Goal: Task Accomplishment & Management: Complete application form

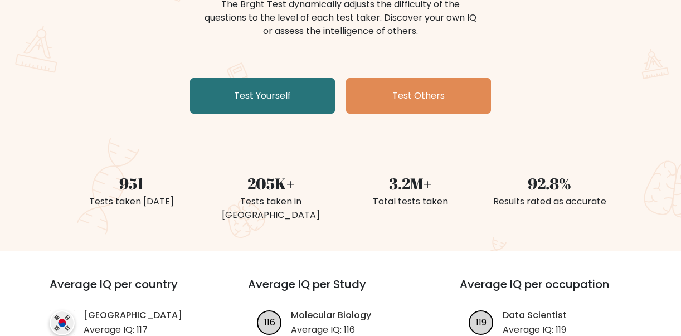
scroll to position [167, 0]
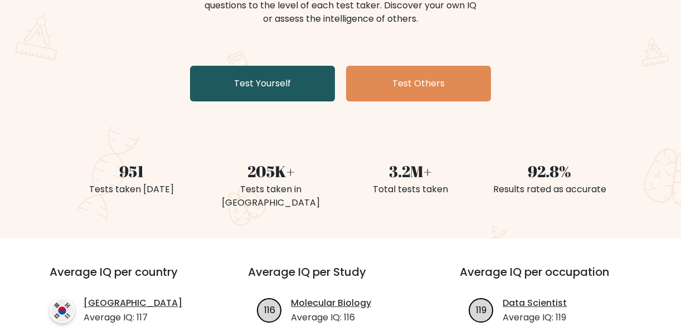
click at [240, 88] on link "Test Yourself" at bounding box center [262, 84] width 145 height 36
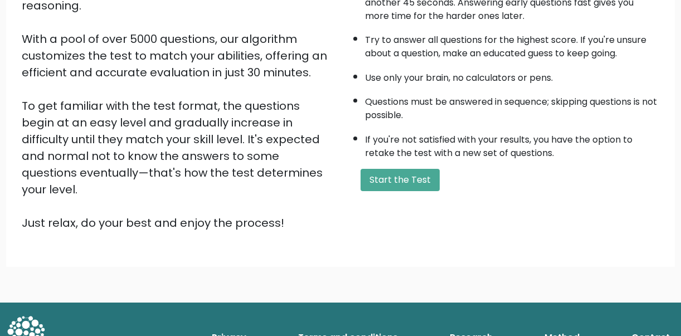
scroll to position [175, 0]
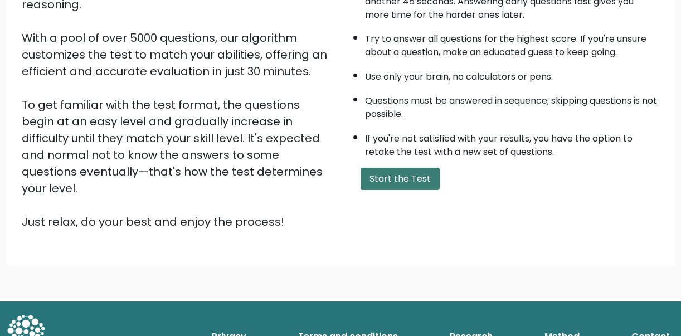
click at [391, 179] on button "Start the Test" at bounding box center [400, 179] width 79 height 22
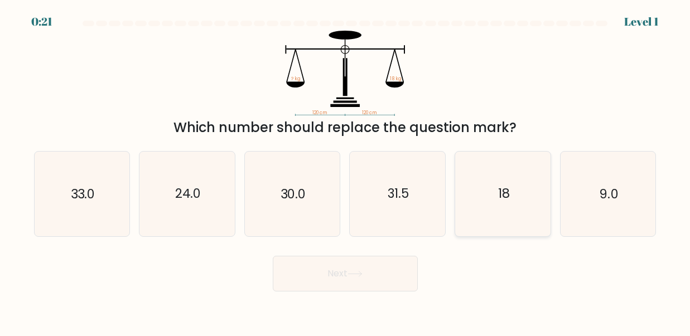
click at [509, 215] on icon "18" at bounding box center [503, 194] width 84 height 84
click at [346, 171] on input "e. 18" at bounding box center [345, 169] width 1 height 3
radio input "true"
click at [393, 270] on button "Next" at bounding box center [345, 274] width 145 height 36
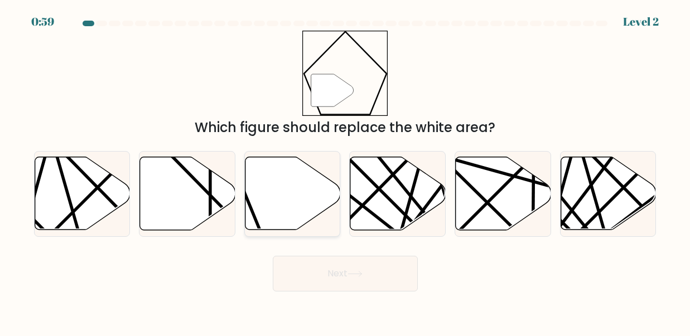
click at [268, 212] on icon at bounding box center [292, 193] width 95 height 73
click at [345, 171] on input "c." at bounding box center [345, 169] width 1 height 3
radio input "true"
click at [371, 279] on button "Next" at bounding box center [345, 274] width 145 height 36
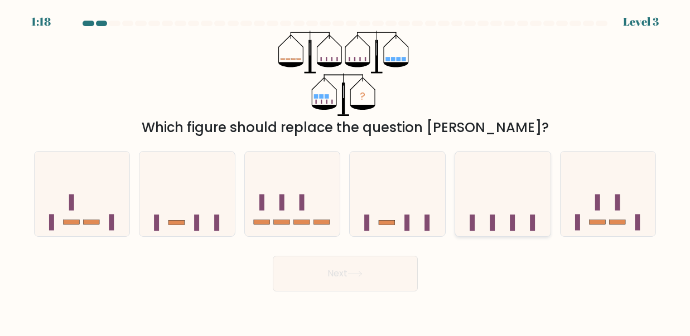
drag, startPoint x: 490, startPoint y: 229, endPoint x: 482, endPoint y: 230, distance: 8.5
click at [489, 229] on icon at bounding box center [502, 193] width 95 height 79
click at [346, 171] on input "e." at bounding box center [345, 169] width 1 height 3
radio input "true"
click at [375, 278] on button "Next" at bounding box center [345, 274] width 145 height 36
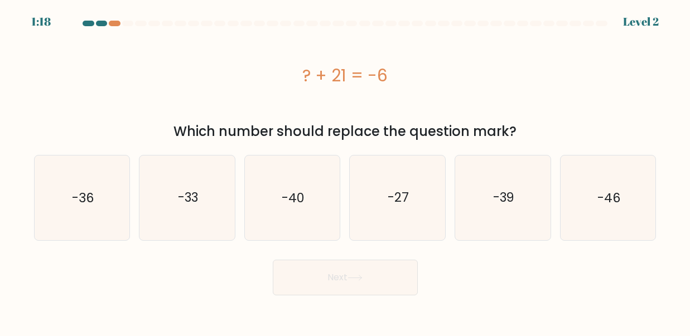
click at [307, 104] on div "? + 21 = -6" at bounding box center [345, 75] width 622 height 89
click at [209, 75] on div "? + 21 = -6" at bounding box center [345, 75] width 622 height 25
click at [365, 110] on div "? + 21 = -6" at bounding box center [345, 75] width 622 height 89
click at [351, 282] on button "Next" at bounding box center [345, 278] width 145 height 36
click at [203, 204] on icon "-33" at bounding box center [187, 198] width 84 height 84
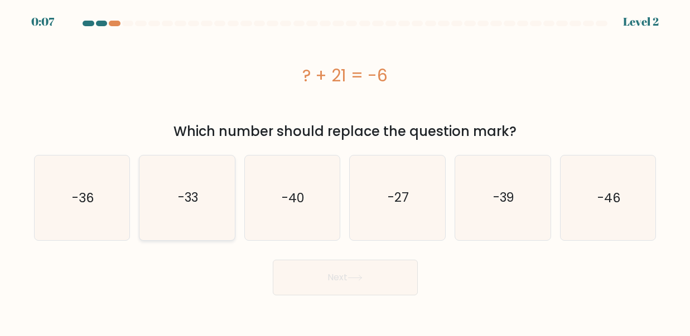
click at [345, 171] on input "b. -33" at bounding box center [345, 169] width 1 height 3
radio input "true"
click at [361, 283] on button "Next" at bounding box center [345, 278] width 145 height 36
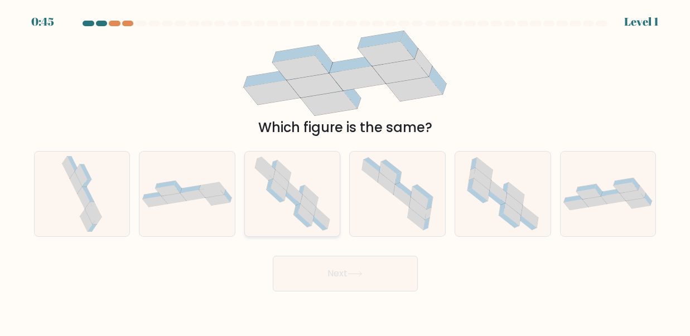
click at [291, 188] on icon at bounding box center [295, 193] width 16 height 22
click at [345, 171] on input "c." at bounding box center [345, 169] width 1 height 3
radio input "true"
click at [378, 266] on button "Next" at bounding box center [345, 274] width 145 height 36
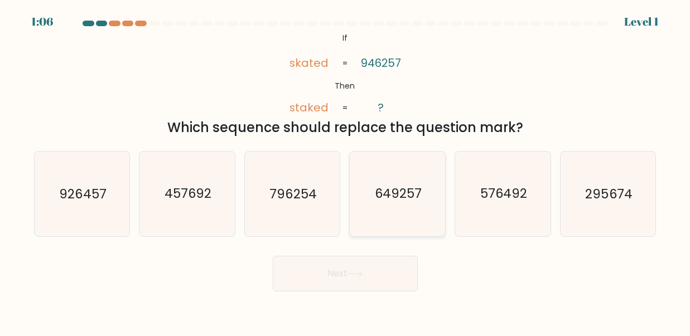
click at [416, 201] on text "649257" at bounding box center [398, 194] width 47 height 18
click at [346, 171] on input "d. 649257" at bounding box center [345, 169] width 1 height 3
radio input "true"
click at [377, 275] on button "Next" at bounding box center [345, 274] width 145 height 36
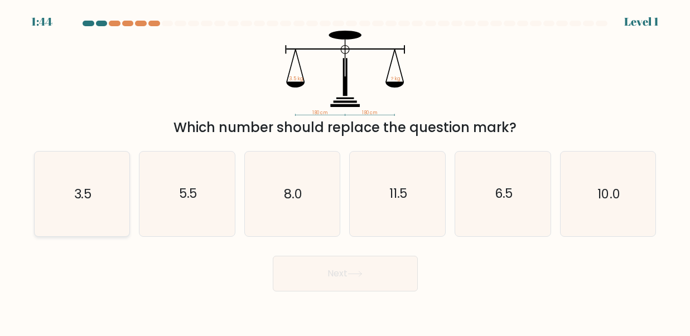
click at [79, 205] on icon "3.5" at bounding box center [82, 194] width 84 height 84
click at [345, 171] on input "a. 3.5" at bounding box center [345, 169] width 1 height 3
radio input "true"
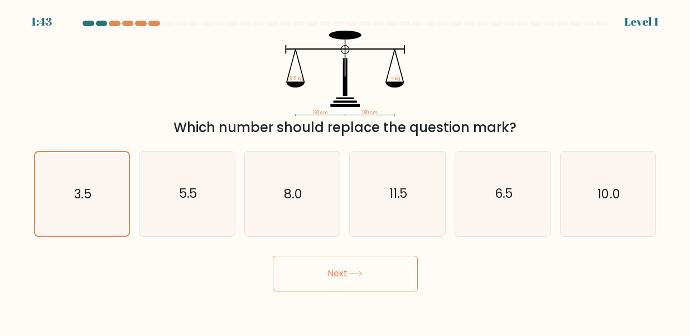
click at [370, 283] on button "Next" at bounding box center [345, 274] width 145 height 36
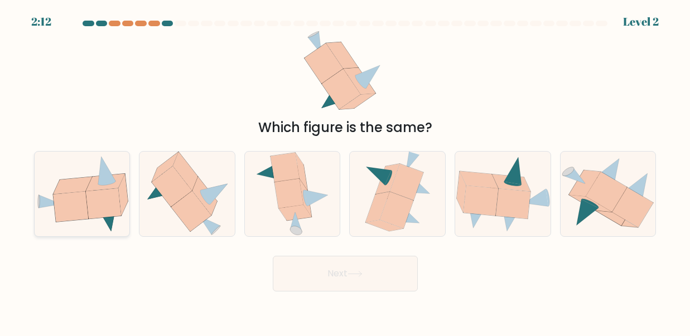
click at [94, 223] on icon at bounding box center [82, 193] width 95 height 77
click at [345, 171] on input "a." at bounding box center [345, 169] width 1 height 3
radio input "true"
click at [386, 269] on button "Next" at bounding box center [345, 274] width 145 height 36
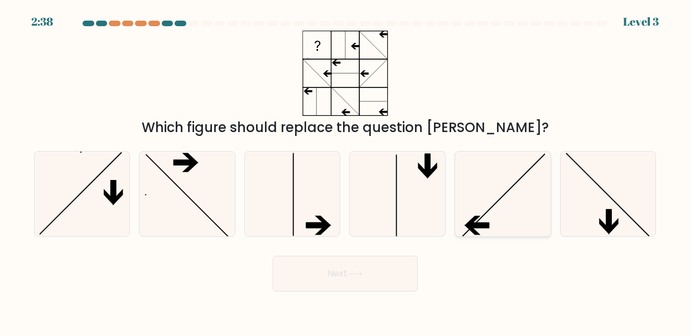
click at [482, 219] on icon at bounding box center [503, 194] width 84 height 84
click at [346, 171] on input "e." at bounding box center [345, 169] width 1 height 3
radio input "true"
click at [358, 268] on button "Next" at bounding box center [345, 274] width 145 height 36
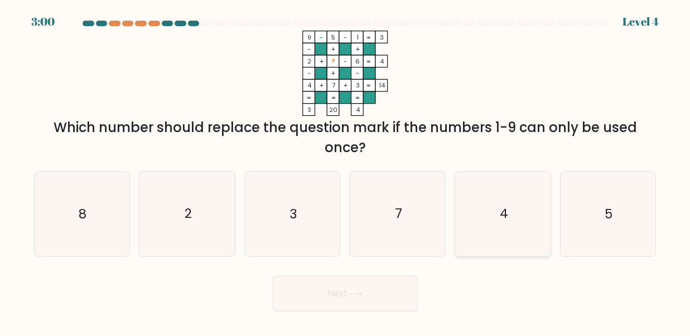
click at [500, 218] on text "4" at bounding box center [503, 214] width 8 height 18
click at [346, 171] on input "e. 4" at bounding box center [345, 169] width 1 height 3
radio input "true"
click at [390, 292] on button "Next" at bounding box center [345, 294] width 145 height 36
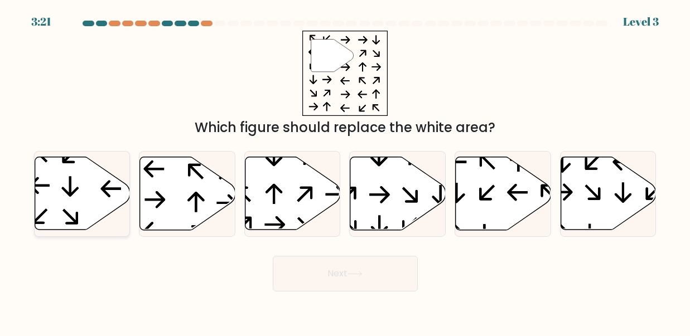
click at [74, 191] on icon at bounding box center [69, 187] width 17 height 20
click at [345, 171] on input "a." at bounding box center [345, 169] width 1 height 3
radio input "true"
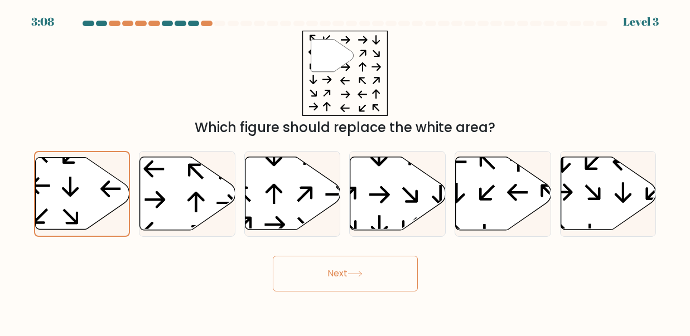
click at [348, 269] on button "Next" at bounding box center [345, 274] width 145 height 36
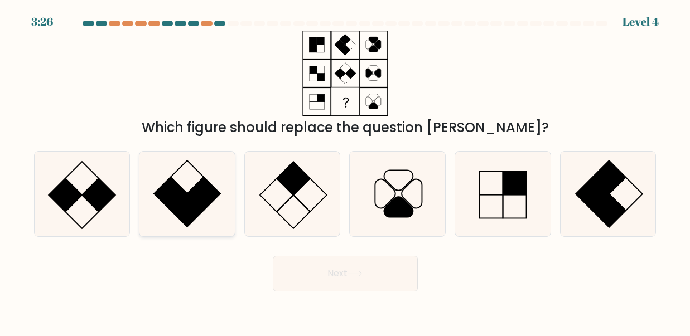
click at [181, 202] on rect at bounding box center [187, 210] width 33 height 33
click at [345, 171] on input "b." at bounding box center [345, 169] width 1 height 3
radio input "true"
click at [330, 272] on button "Next" at bounding box center [345, 274] width 145 height 36
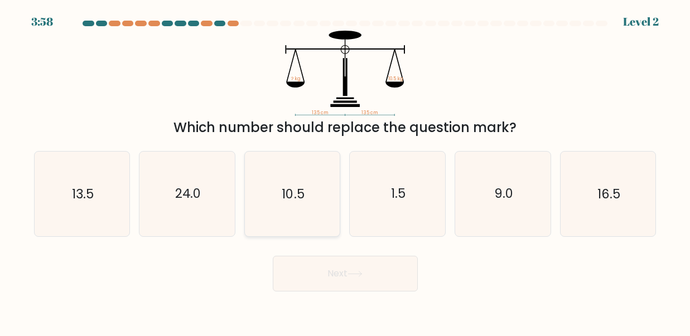
click at [307, 206] on icon "10.5" at bounding box center [292, 194] width 84 height 84
click at [345, 171] on input "c. 10.5" at bounding box center [345, 169] width 1 height 3
radio input "true"
click at [345, 269] on button "Next" at bounding box center [345, 274] width 145 height 36
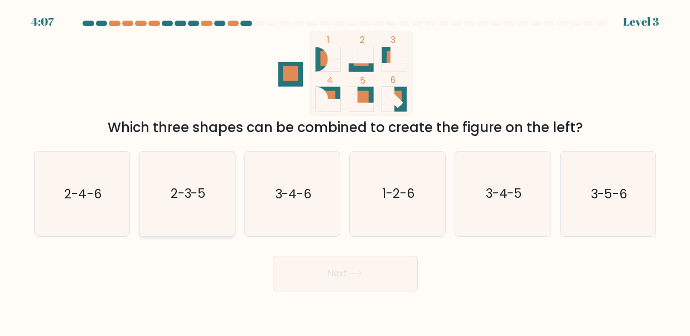
click at [208, 215] on icon "2-3-5" at bounding box center [187, 194] width 84 height 84
click at [345, 171] on input "b. 2-3-5" at bounding box center [345, 169] width 1 height 3
radio input "true"
click at [302, 266] on button "Next" at bounding box center [345, 274] width 145 height 36
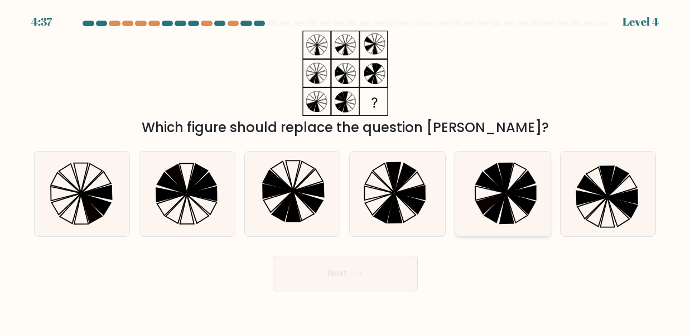
click at [495, 190] on icon at bounding box center [490, 182] width 29 height 21
click at [346, 171] on input "e." at bounding box center [345, 169] width 1 height 3
radio input "true"
click at [381, 275] on button "Next" at bounding box center [345, 274] width 145 height 36
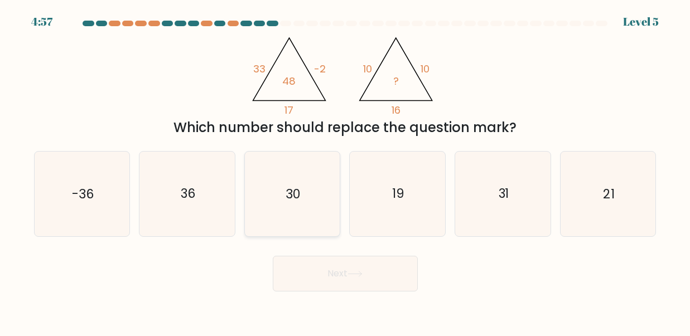
drag, startPoint x: 275, startPoint y: 193, endPoint x: 301, endPoint y: 211, distance: 30.8
click at [276, 193] on icon "30" at bounding box center [292, 194] width 84 height 84
click at [345, 171] on input "c. 30" at bounding box center [345, 169] width 1 height 3
radio input "true"
click at [365, 280] on button "Next" at bounding box center [345, 274] width 145 height 36
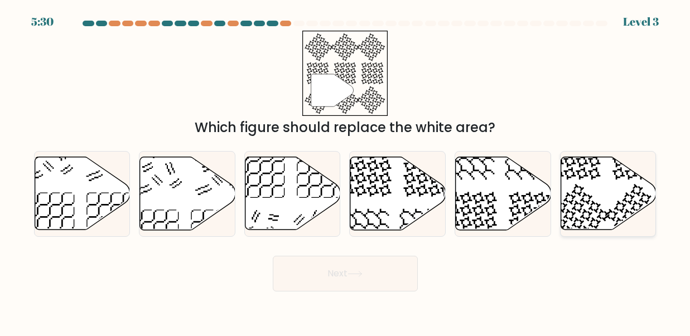
click at [585, 199] on icon at bounding box center [607, 193] width 95 height 73
click at [346, 171] on input "f." at bounding box center [345, 169] width 1 height 3
radio input "true"
click at [401, 275] on button "Next" at bounding box center [345, 274] width 145 height 36
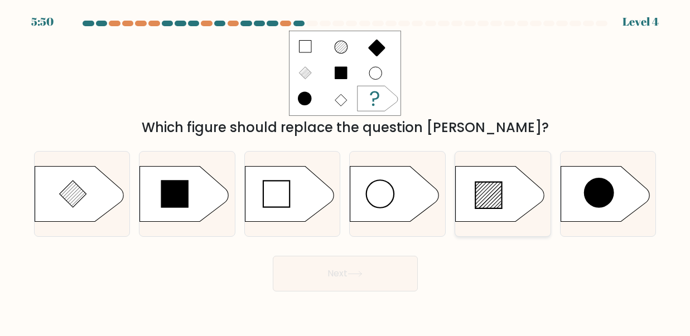
click at [500, 189] on icon at bounding box center [489, 195] width 27 height 27
click at [346, 171] on input "e." at bounding box center [345, 169] width 1 height 3
radio input "true"
click at [488, 193] on icon at bounding box center [489, 195] width 26 height 26
click at [346, 171] on input "e." at bounding box center [345, 169] width 1 height 3
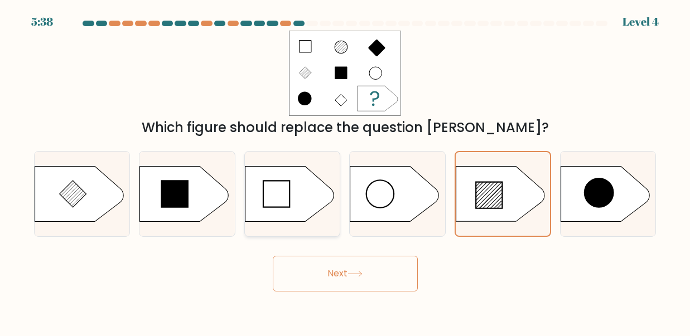
click at [285, 200] on icon at bounding box center [276, 194] width 27 height 27
click at [345, 171] on input "c." at bounding box center [345, 169] width 1 height 3
radio input "true"
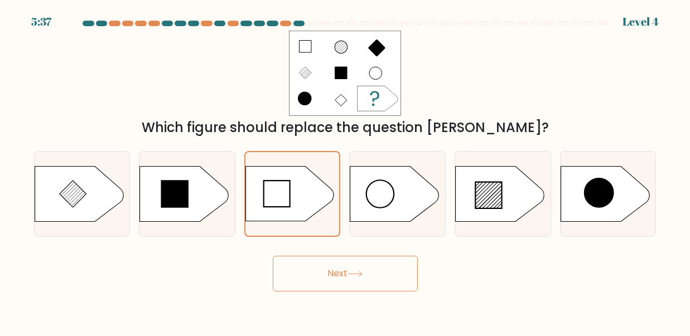
click at [333, 276] on button "Next" at bounding box center [345, 274] width 145 height 36
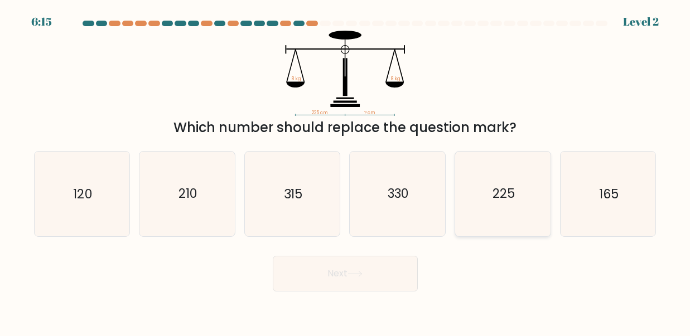
click at [541, 211] on icon "225" at bounding box center [503, 194] width 84 height 84
click at [346, 171] on input "e. 225" at bounding box center [345, 169] width 1 height 3
radio input "true"
click at [375, 273] on button "Next" at bounding box center [345, 274] width 145 height 36
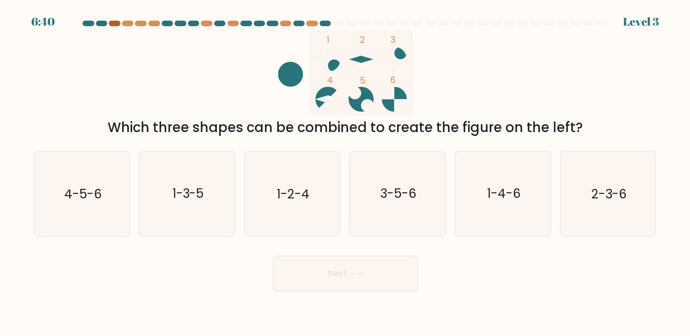
click at [110, 22] on div at bounding box center [114, 24] width 11 height 6
click at [117, 25] on div at bounding box center [114, 24] width 11 height 6
click at [130, 25] on div at bounding box center [127, 24] width 11 height 6
click at [153, 25] on div at bounding box center [153, 24] width 11 height 6
drag, startPoint x: 143, startPoint y: 21, endPoint x: 172, endPoint y: 22, distance: 29.0
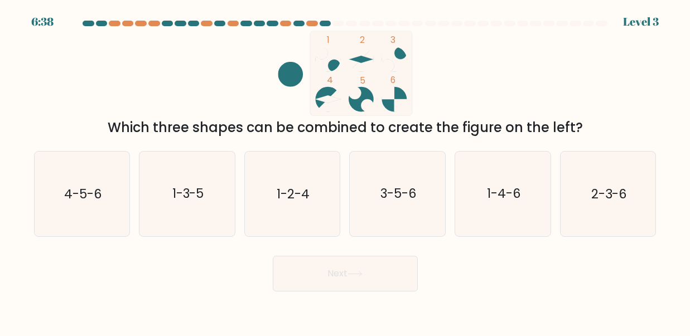
click at [142, 21] on div at bounding box center [140, 24] width 11 height 6
click at [91, 205] on icon "4-5-6" at bounding box center [82, 194] width 84 height 84
click at [345, 171] on input "a. 4-5-6" at bounding box center [345, 169] width 1 height 3
radio input "true"
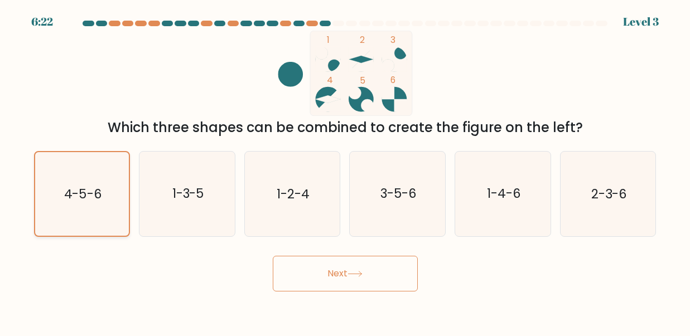
click at [112, 178] on icon "4-5-6" at bounding box center [81, 193] width 83 height 83
click at [345, 171] on input "a. 4-5-6" at bounding box center [345, 169] width 1 height 3
click at [318, 99] on icon at bounding box center [327, 98] width 25 height 7
click at [401, 55] on circle at bounding box center [393, 59] width 25 height 25
click at [350, 270] on button "Next" at bounding box center [345, 274] width 145 height 36
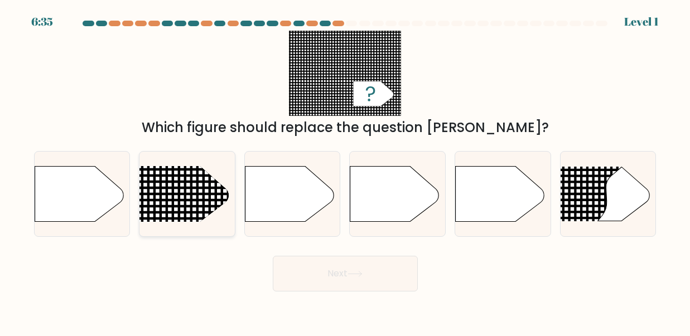
click at [201, 190] on rect at bounding box center [122, 149] width 248 height 188
click at [345, 171] on input "b." at bounding box center [345, 169] width 1 height 3
radio input "true"
click at [351, 275] on icon at bounding box center [354, 274] width 15 height 6
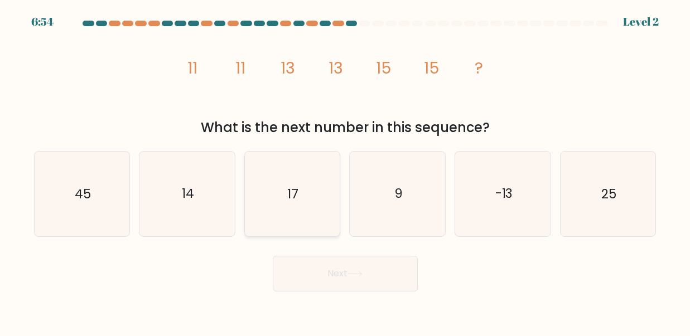
click at [261, 192] on icon "17" at bounding box center [292, 194] width 84 height 84
click at [345, 171] on input "c. 17" at bounding box center [345, 169] width 1 height 3
radio input "true"
click at [337, 273] on button "Next" at bounding box center [345, 274] width 145 height 36
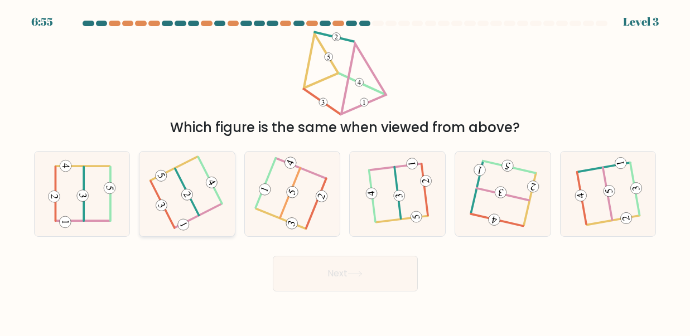
click at [214, 193] on icon at bounding box center [187, 193] width 66 height 67
click at [345, 171] on input "b." at bounding box center [345, 169] width 1 height 3
radio input "true"
click at [329, 272] on button "Next" at bounding box center [345, 274] width 145 height 36
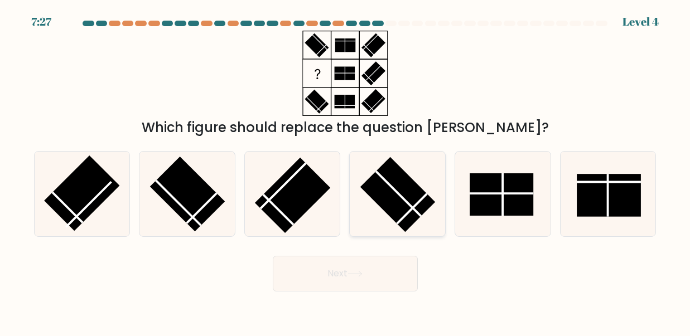
click at [394, 198] on rect at bounding box center [397, 194] width 75 height 75
click at [346, 171] on input "d." at bounding box center [345, 169] width 1 height 3
radio input "true"
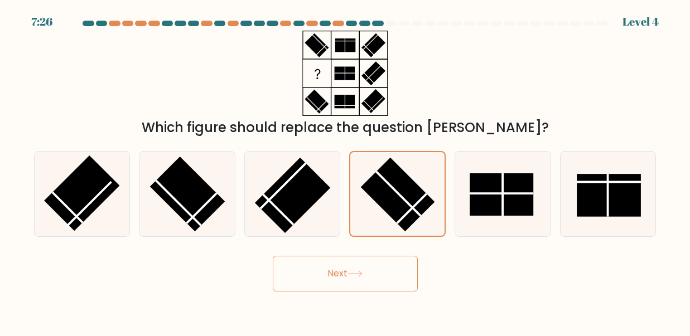
click at [375, 265] on button "Next" at bounding box center [345, 274] width 145 height 36
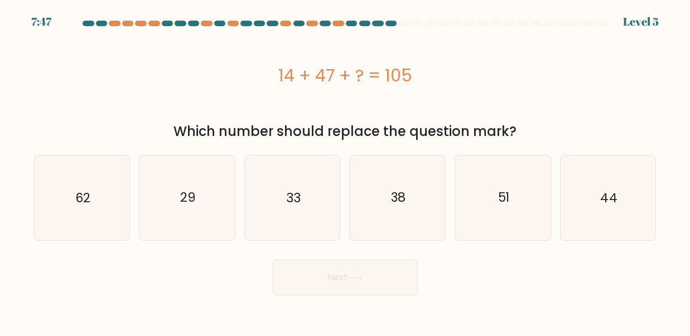
click at [350, 79] on div "14 + 47 + ? = 105" at bounding box center [345, 75] width 622 height 25
click at [333, 241] on form "a." at bounding box center [345, 158] width 690 height 275
click at [306, 207] on icon "33" at bounding box center [292, 198] width 84 height 84
click at [345, 171] on input "c. 33" at bounding box center [345, 169] width 1 height 3
radio input "true"
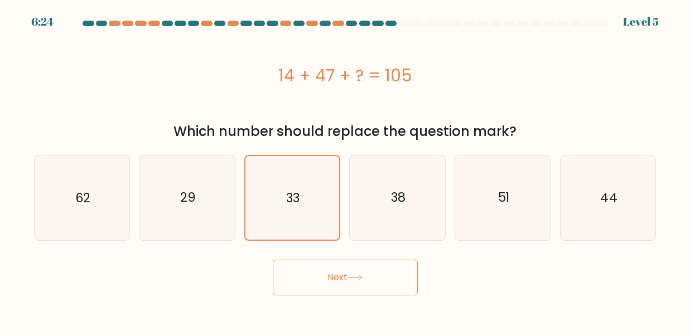
drag, startPoint x: 385, startPoint y: 269, endPoint x: 576, endPoint y: 242, distance: 192.5
click at [569, 255] on div "Next" at bounding box center [345, 274] width 636 height 41
click at [612, 181] on icon "44" at bounding box center [607, 198] width 84 height 84
click at [346, 171] on input "f. 44" at bounding box center [345, 169] width 1 height 3
radio input "true"
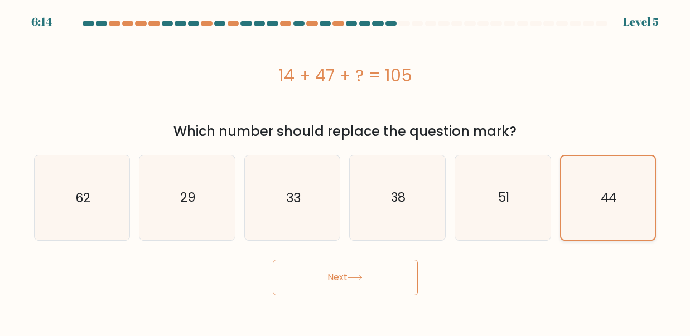
click at [643, 190] on icon "44" at bounding box center [607, 197] width 83 height 83
click at [346, 171] on input "f. 44" at bounding box center [345, 169] width 1 height 3
click at [634, 191] on icon "44" at bounding box center [607, 197] width 83 height 83
click at [346, 171] on input "f. 44" at bounding box center [345, 169] width 1 height 3
click at [392, 289] on button "Next" at bounding box center [345, 278] width 145 height 36
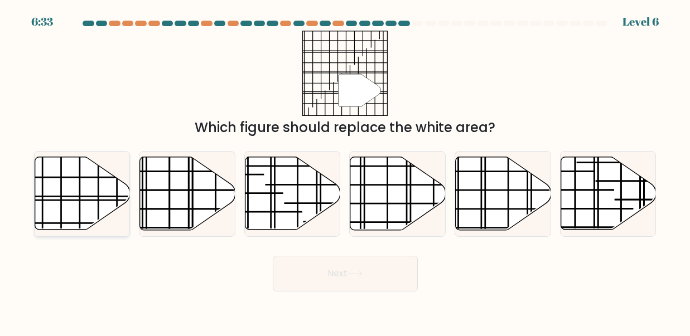
click at [88, 201] on line at bounding box center [50, 201] width 190 height 0
click at [345, 171] on input "a." at bounding box center [345, 169] width 1 height 3
radio input "true"
click at [353, 275] on icon at bounding box center [354, 274] width 15 height 6
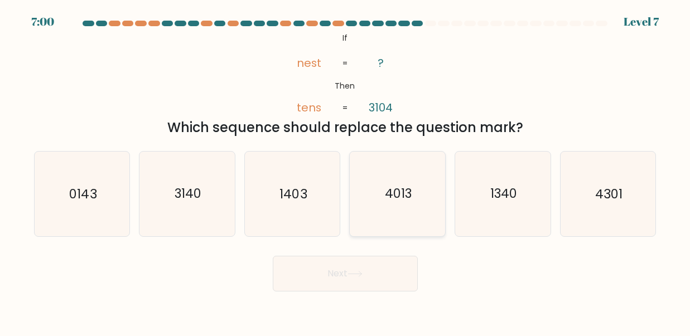
click at [408, 195] on text "4013" at bounding box center [398, 194] width 27 height 18
click at [346, 171] on input "d. 4013" at bounding box center [345, 169] width 1 height 3
radio input "true"
click at [403, 271] on button "Next" at bounding box center [345, 274] width 145 height 36
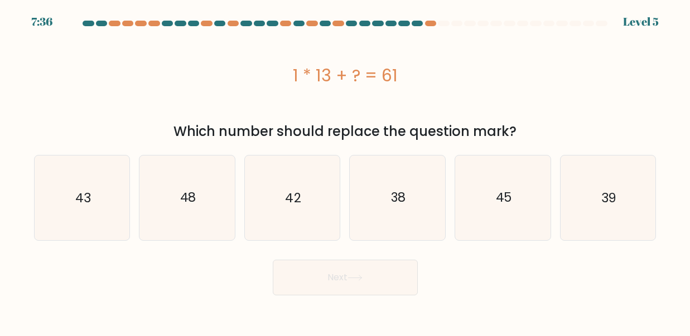
click at [301, 77] on div "1 * 13 + ? = 61" at bounding box center [345, 75] width 622 height 25
click at [396, 105] on div "1 * 13 + ? = 61" at bounding box center [345, 75] width 622 height 89
click at [189, 204] on text "48" at bounding box center [188, 198] width 16 height 18
click at [345, 171] on input "b. 48" at bounding box center [345, 169] width 1 height 3
radio input "true"
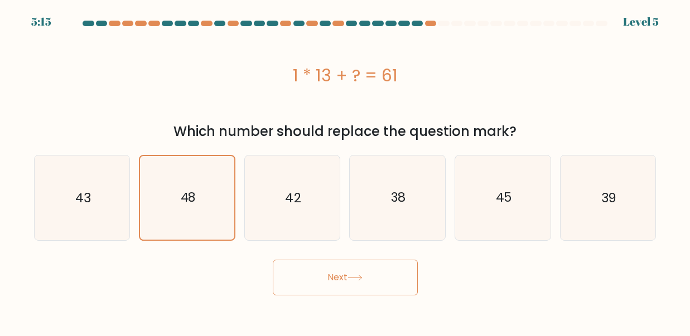
click at [311, 275] on button "Next" at bounding box center [345, 278] width 145 height 36
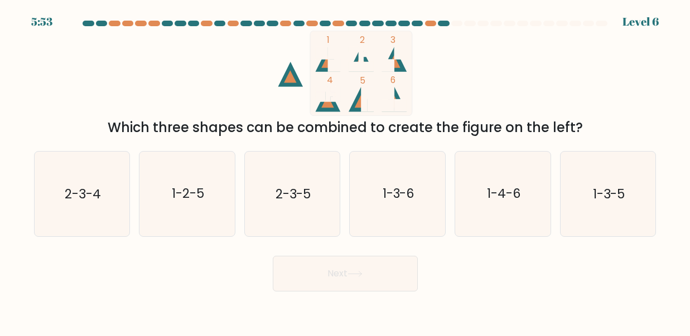
click at [316, 61] on rect at bounding box center [361, 73] width 102 height 85
click at [327, 106] on icon at bounding box center [327, 101] width 12 height 12
click at [345, 99] on rect at bounding box center [361, 73] width 102 height 85
click at [328, 108] on icon at bounding box center [327, 99] width 25 height 25
click at [319, 63] on rect at bounding box center [361, 73] width 102 height 85
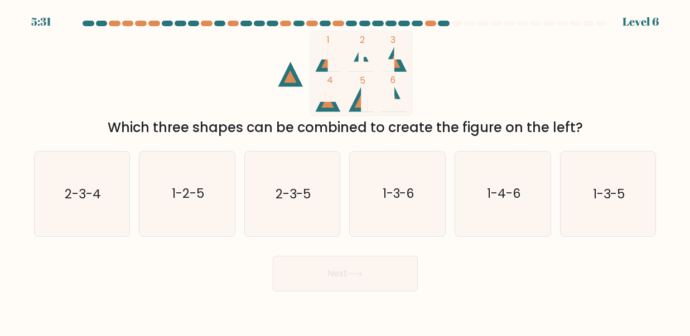
click at [394, 62] on icon at bounding box center [393, 61] width 12 height 12
click at [320, 60] on rect at bounding box center [361, 73] width 102 height 85
click at [329, 61] on icon at bounding box center [327, 59] width 25 height 25
click at [335, 66] on icon at bounding box center [327, 59] width 25 height 25
click at [389, 202] on text "1-3-6" at bounding box center [398, 194] width 32 height 18
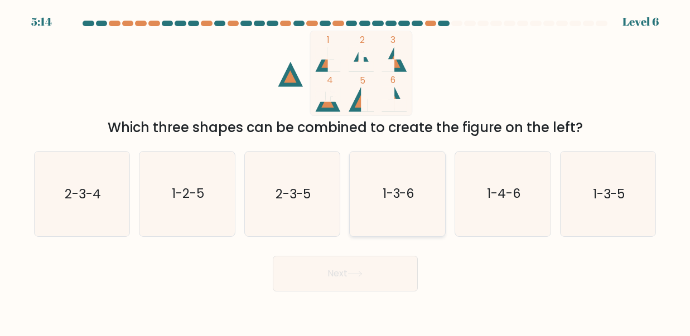
click at [346, 171] on input "d. 1-3-6" at bounding box center [345, 169] width 1 height 3
radio input "true"
click at [353, 278] on button "Next" at bounding box center [345, 274] width 145 height 36
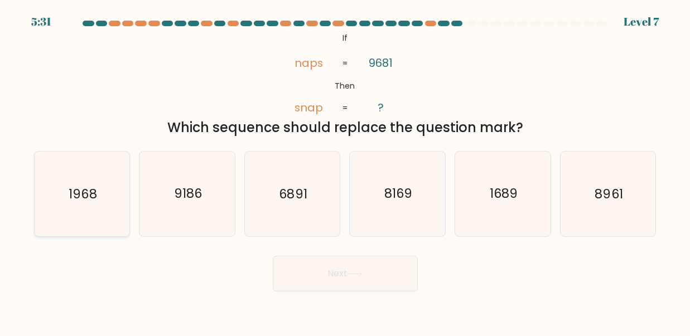
click at [91, 217] on icon "1968" at bounding box center [82, 194] width 84 height 84
click at [345, 171] on input "a. 1968" at bounding box center [345, 169] width 1 height 3
radio input "true"
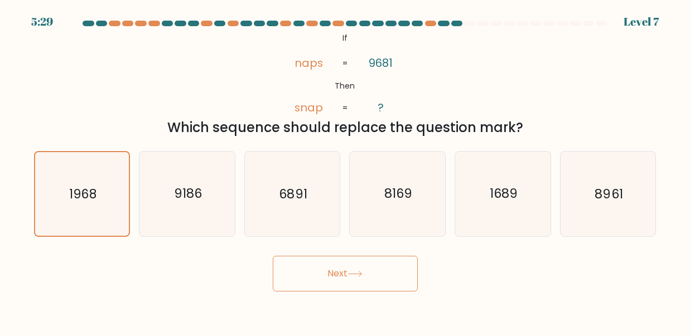
click at [379, 274] on button "Next" at bounding box center [345, 274] width 145 height 36
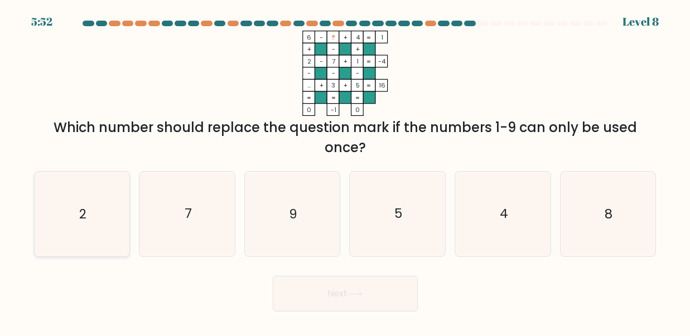
click at [112, 202] on icon "2" at bounding box center [82, 214] width 84 height 84
click at [345, 171] on input "a. 2" at bounding box center [345, 169] width 1 height 3
radio input "true"
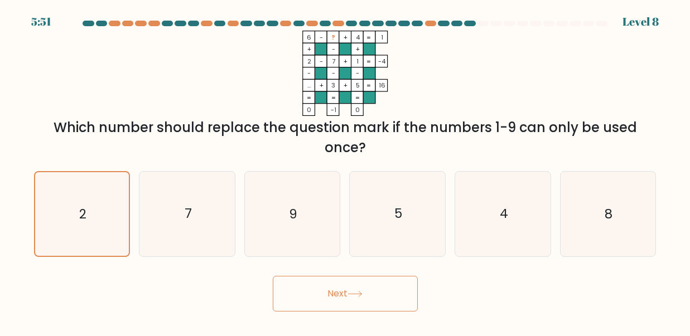
click at [341, 305] on button "Next" at bounding box center [345, 294] width 145 height 36
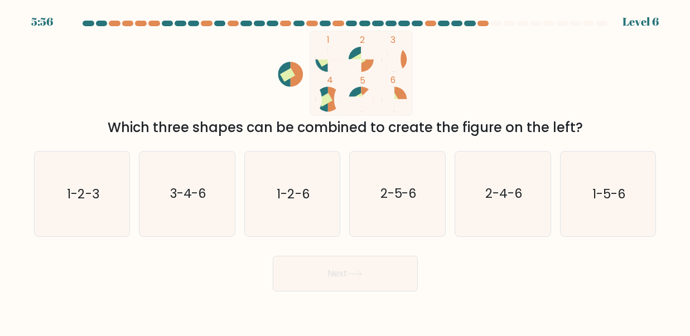
click at [327, 69] on icon at bounding box center [321, 59] width 12 height 25
click at [98, 198] on text "1-2-3" at bounding box center [82, 194] width 31 height 18
click at [345, 171] on input "a. 1-2-3" at bounding box center [345, 169] width 1 height 3
radio input "true"
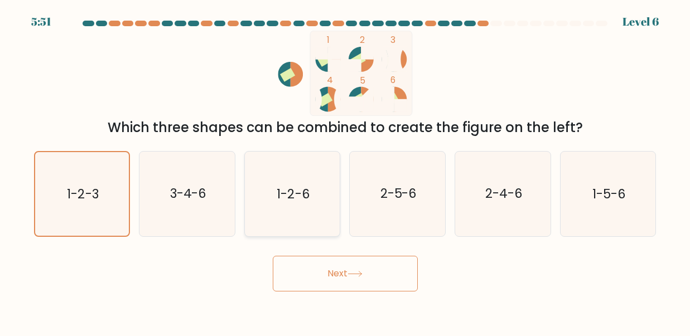
click at [297, 192] on text "1-2-6" at bounding box center [293, 194] width 32 height 18
click at [345, 171] on input "c. 1-2-6" at bounding box center [345, 169] width 1 height 3
radio input "true"
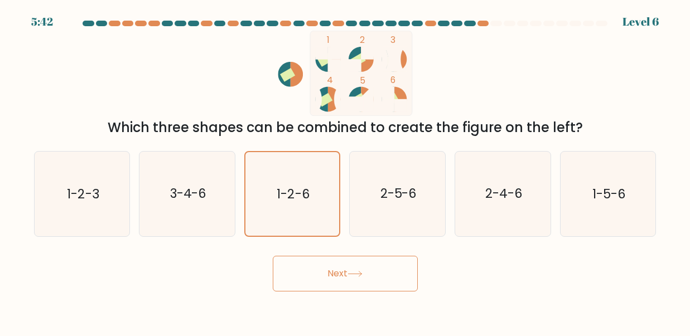
click at [325, 70] on icon at bounding box center [321, 59] width 12 height 25
click at [367, 104] on icon at bounding box center [367, 99] width 12 height 25
click at [627, 202] on icon "1-5-6" at bounding box center [607, 194] width 84 height 84
click at [346, 171] on input "f. 1-5-6" at bounding box center [345, 169] width 1 height 3
radio input "true"
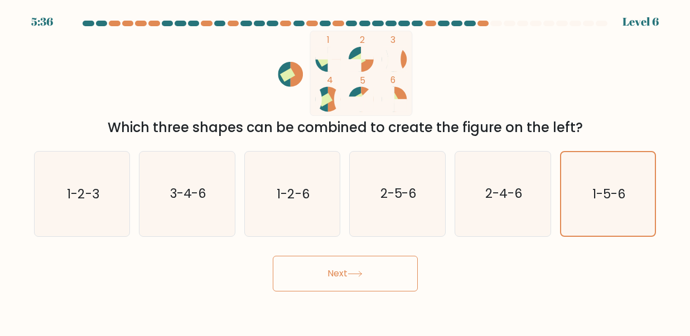
click at [328, 275] on button "Next" at bounding box center [345, 274] width 145 height 36
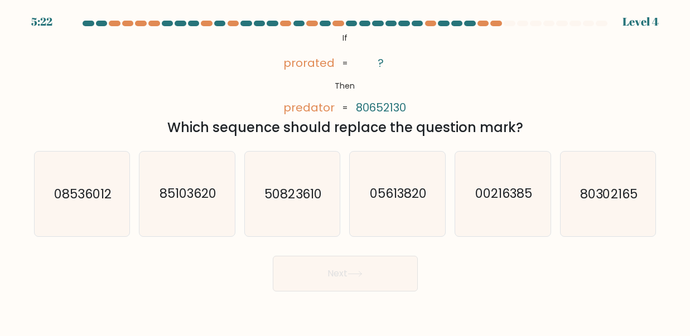
click at [379, 67] on tspan "?" at bounding box center [381, 63] width 6 height 16
click at [284, 212] on icon "50823610" at bounding box center [292, 194] width 84 height 84
click at [345, 171] on input "c. 50823610" at bounding box center [345, 169] width 1 height 3
radio input "true"
click at [396, 283] on button "Next" at bounding box center [345, 274] width 145 height 36
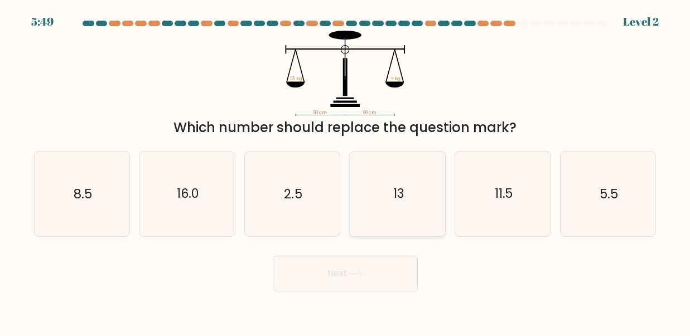
click at [397, 213] on icon "13" at bounding box center [397, 194] width 84 height 84
click at [346, 171] on input "d. 13" at bounding box center [345, 169] width 1 height 3
radio input "true"
click at [341, 270] on button "Next" at bounding box center [345, 274] width 145 height 36
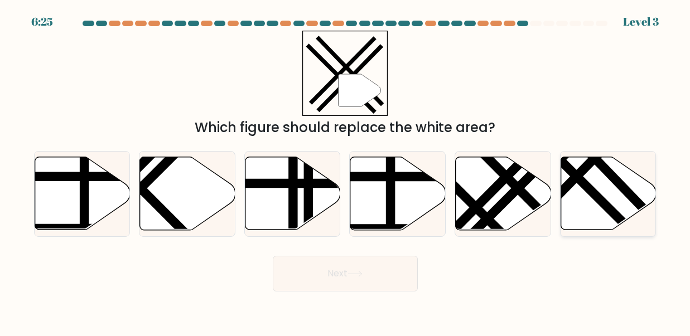
click at [608, 208] on line at bounding box center [567, 167] width 152 height 151
click at [346, 171] on input "f." at bounding box center [345, 169] width 1 height 3
radio input "true"
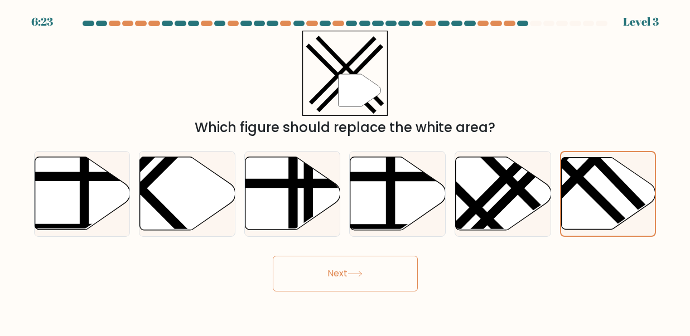
click at [338, 283] on button "Next" at bounding box center [345, 274] width 145 height 36
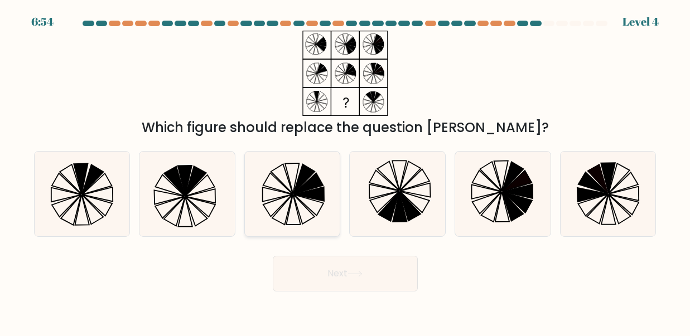
click at [306, 182] on icon at bounding box center [303, 179] width 21 height 30
click at [345, 171] on input "c." at bounding box center [345, 169] width 1 height 3
radio input "true"
click at [386, 282] on button "Next" at bounding box center [345, 274] width 145 height 36
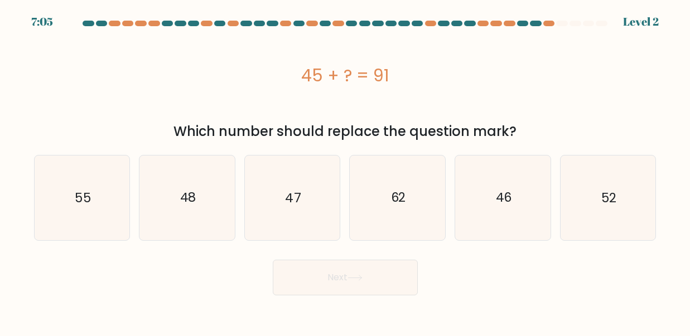
click at [385, 249] on form "a." at bounding box center [345, 158] width 690 height 275
click at [508, 203] on text "46" at bounding box center [503, 198] width 16 height 18
click at [346, 171] on input "e. 46" at bounding box center [345, 169] width 1 height 3
radio input "true"
drag, startPoint x: 180, startPoint y: 253, endPoint x: 214, endPoint y: 253, distance: 34.0
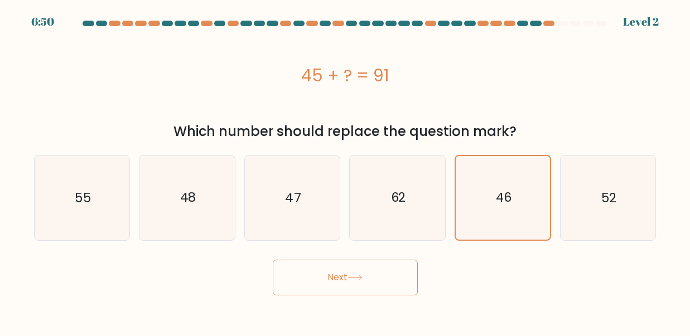
click at [180, 253] on form "a." at bounding box center [345, 158] width 690 height 275
click at [380, 286] on button "Next" at bounding box center [345, 278] width 145 height 36
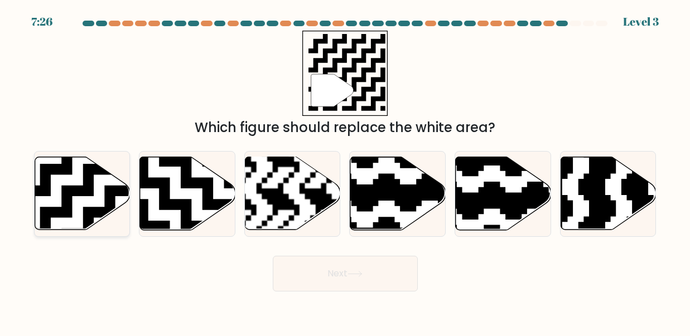
click at [68, 222] on icon at bounding box center [82, 193] width 95 height 73
click at [345, 171] on input "a." at bounding box center [345, 169] width 1 height 3
radio input "true"
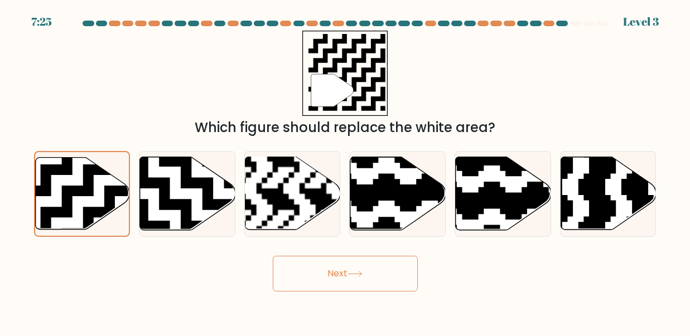
click at [369, 275] on button "Next" at bounding box center [345, 274] width 145 height 36
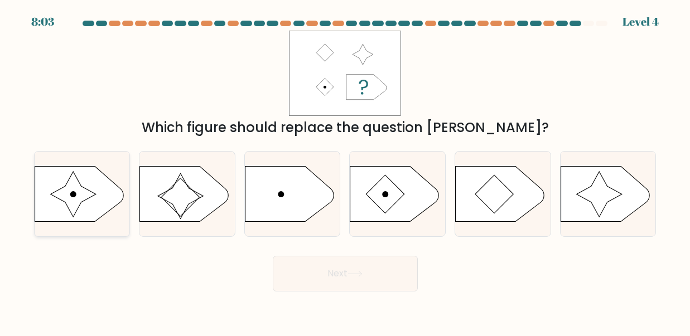
click at [84, 190] on icon at bounding box center [73, 195] width 46 height 46
click at [345, 171] on input "a." at bounding box center [345, 169] width 1 height 3
radio input "true"
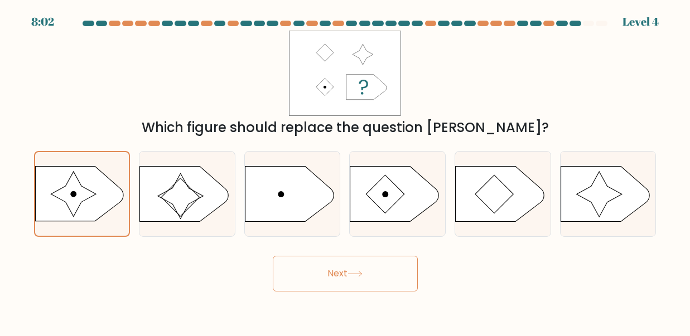
click at [297, 273] on button "Next" at bounding box center [345, 274] width 145 height 36
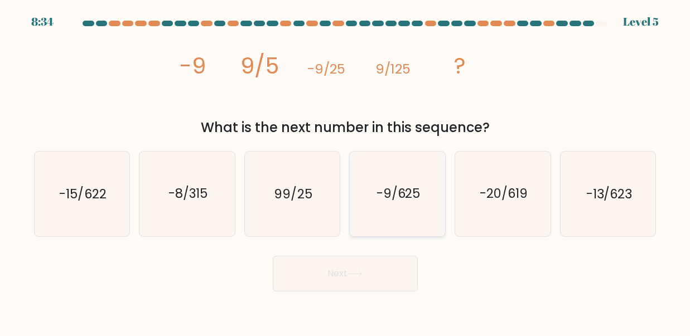
click at [386, 187] on text "-9/625" at bounding box center [398, 194] width 44 height 18
click at [346, 171] on input "d. -9/625" at bounding box center [345, 169] width 1 height 3
radio input "true"
click at [382, 265] on button "Next" at bounding box center [345, 274] width 145 height 36
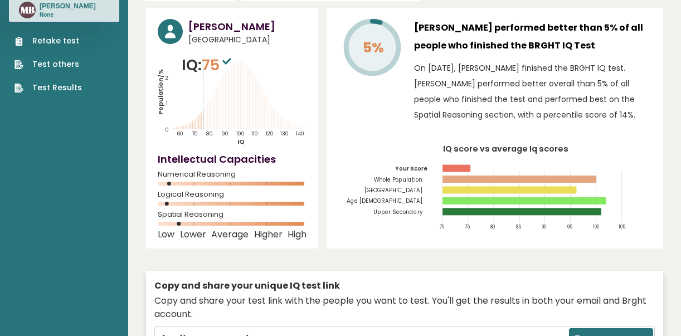
scroll to position [167, 0]
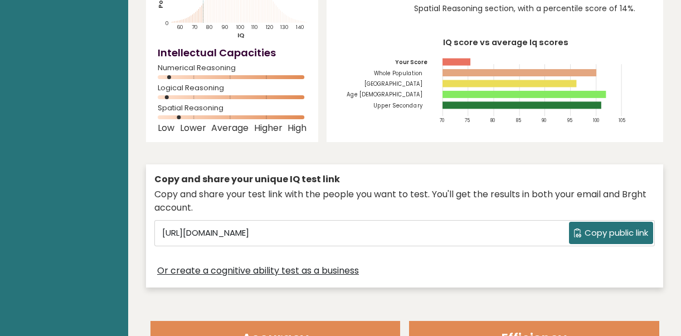
click at [594, 237] on span "Copy public link" at bounding box center [617, 233] width 64 height 13
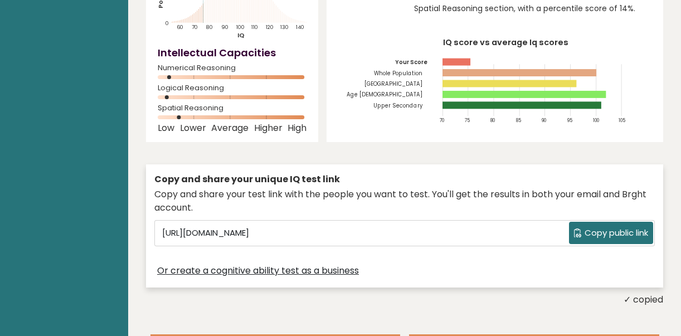
click at [418, 268] on div "Or create a cognitive ability test as a business" at bounding box center [404, 271] width 501 height 16
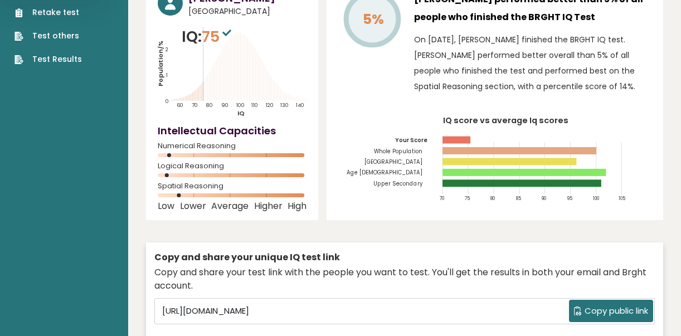
scroll to position [0, 0]
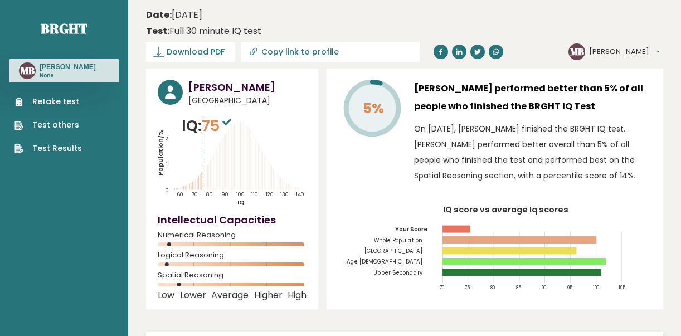
drag, startPoint x: 269, startPoint y: 50, endPoint x: 267, endPoint y: 67, distance: 17.4
click at [269, 55] on input "Copy link to profile" at bounding box center [337, 51] width 152 height 9
type input "https://brght.org/profile/maribeth-boldadora/?utm_source=share&utm_medium=copy&…"
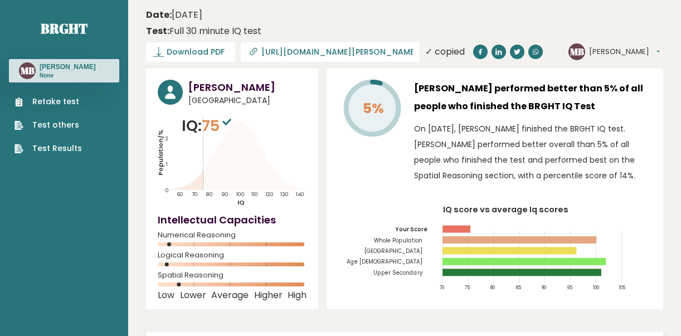
click at [282, 54] on input "https://brght.org/profile/maribeth-boldadora/?utm_source=share&utm_medium=copy&…" at bounding box center [337, 51] width 152 height 9
click at [192, 56] on span "Download PDF" at bounding box center [196, 52] width 58 height 12
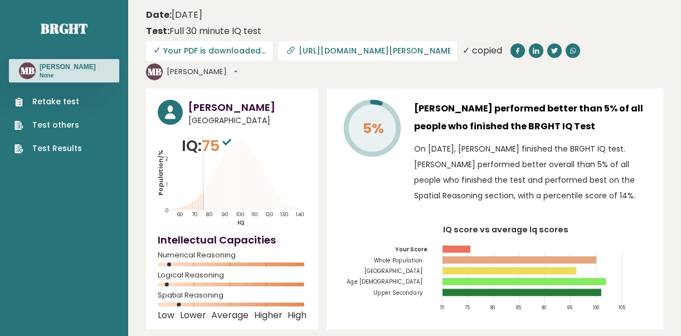
click at [327, 6] on header "Date: September 12, 2025 Test: Full 30 minute IQ test Download PDF Downloading.…" at bounding box center [404, 44] width 517 height 77
click at [288, 52] on icon at bounding box center [289, 51] width 5 height 5
click at [463, 51] on div "✓ copied" at bounding box center [483, 50] width 40 height 13
click at [328, 89] on div "5% Maribeth Boldadora performed better than 5% of all people who finished the B…" at bounding box center [495, 209] width 337 height 241
click at [324, 57] on link "https://brght.org/profile/maribeth-boldadora/?utm_source=share&utm_medium=copy&…" at bounding box center [367, 51] width 179 height 20
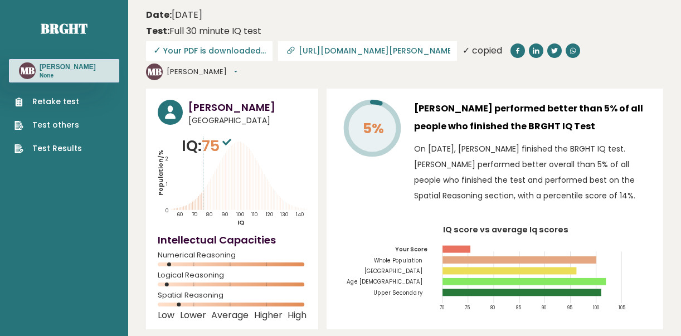
click at [324, 52] on input "https://brght.org/profile/maribeth-boldadora/?utm_source=share&utm_medium=copy&…" at bounding box center [375, 50] width 152 height 9
click at [292, 52] on icon at bounding box center [290, 50] width 11 height 11
click at [287, 51] on icon at bounding box center [290, 50] width 11 height 11
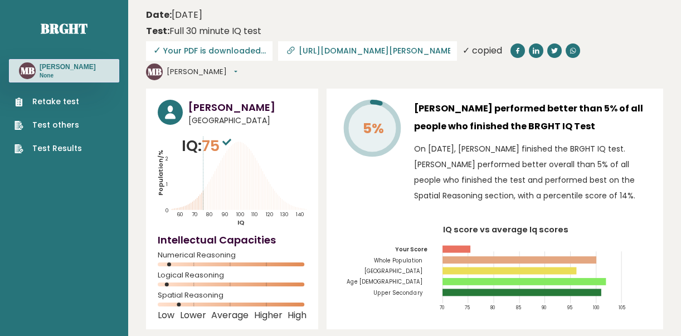
click at [287, 51] on icon at bounding box center [290, 50] width 11 height 11
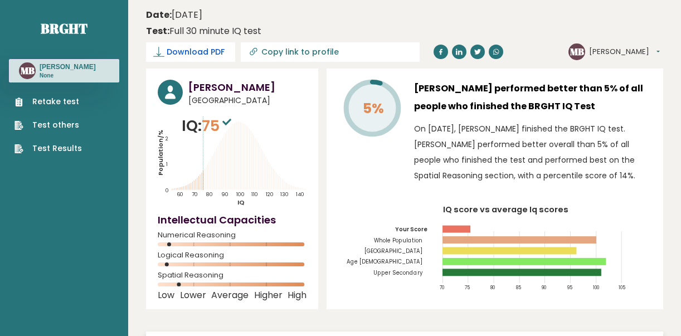
click at [185, 55] on span "Download PDF" at bounding box center [196, 52] width 58 height 12
